Goal: Task Accomplishment & Management: Use online tool/utility

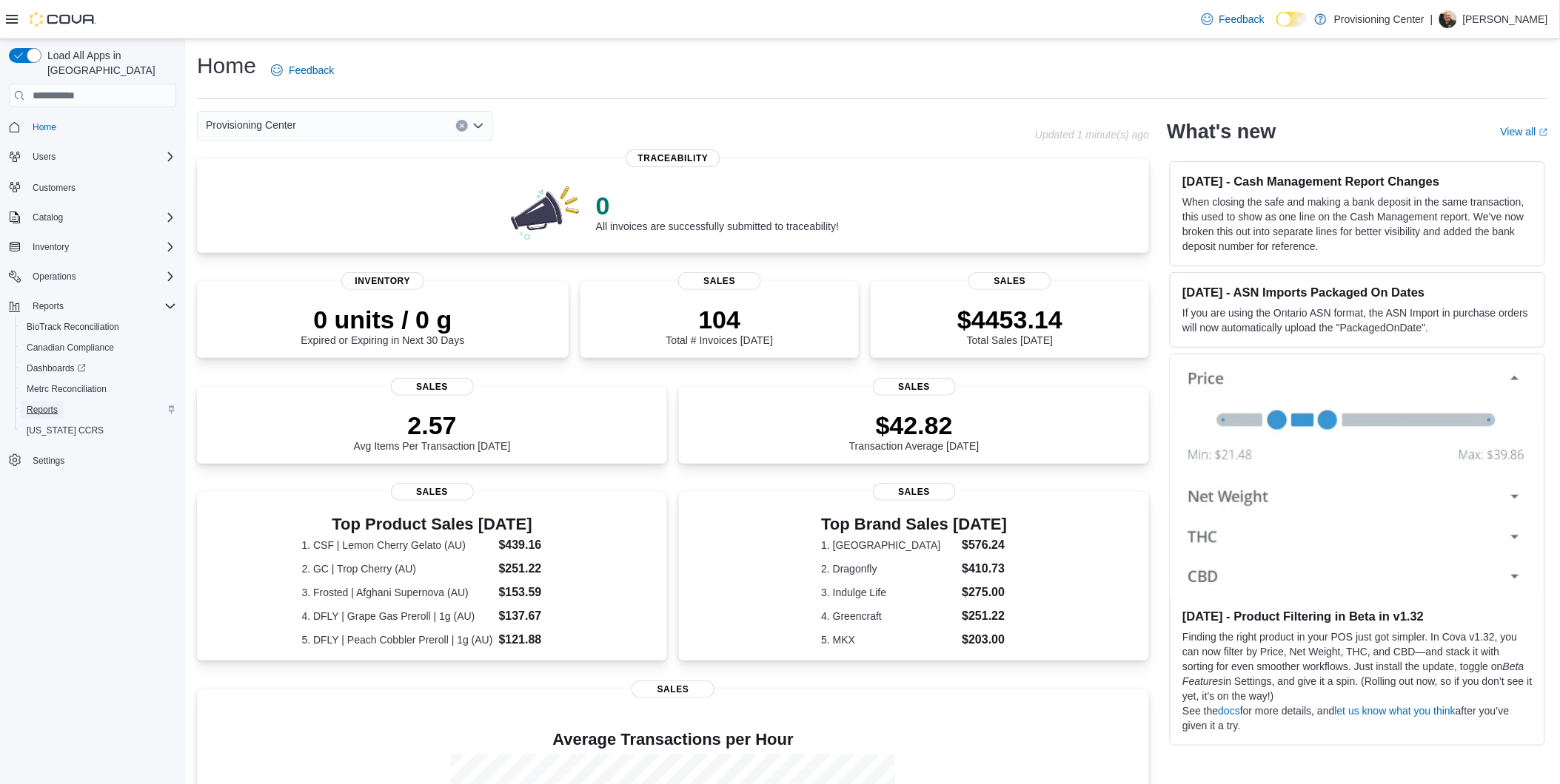
click at [44, 404] on span "Reports" at bounding box center [42, 410] width 31 height 12
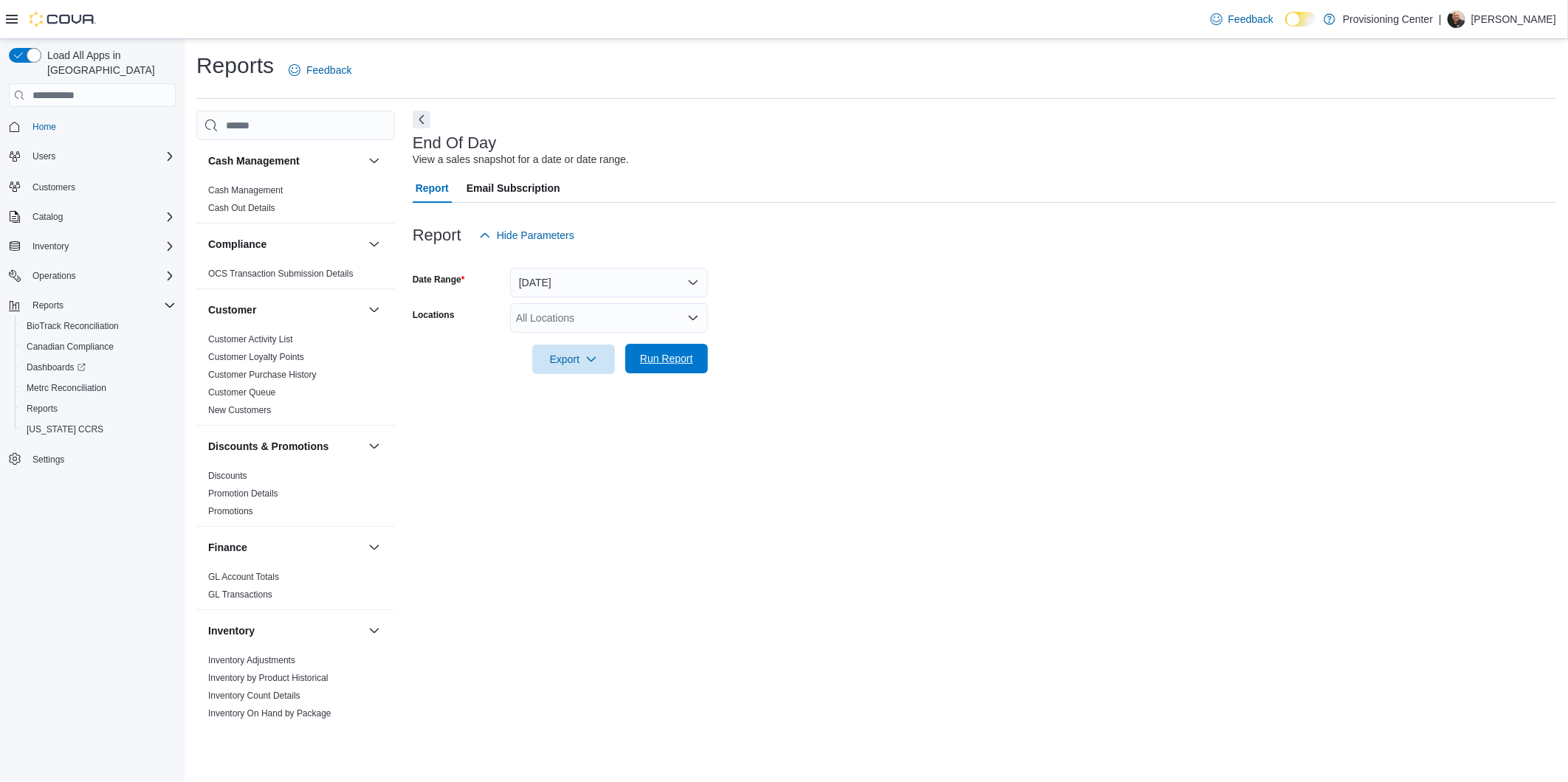
click at [657, 358] on span "Run Report" at bounding box center [667, 358] width 53 height 15
